Goal: Task Accomplishment & Management: Manage account settings

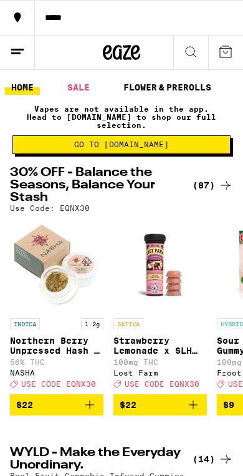
click at [22, 56] on icon at bounding box center [17, 51] width 15 height 15
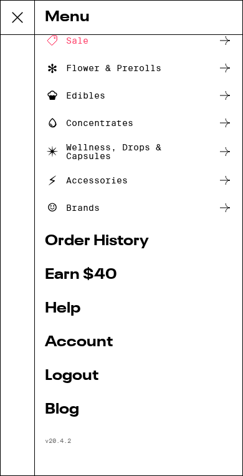
scroll to position [65, 0]
click at [117, 336] on link "Account" at bounding box center [139, 342] width 188 height 15
